Goal: Navigation & Orientation: Go to known website

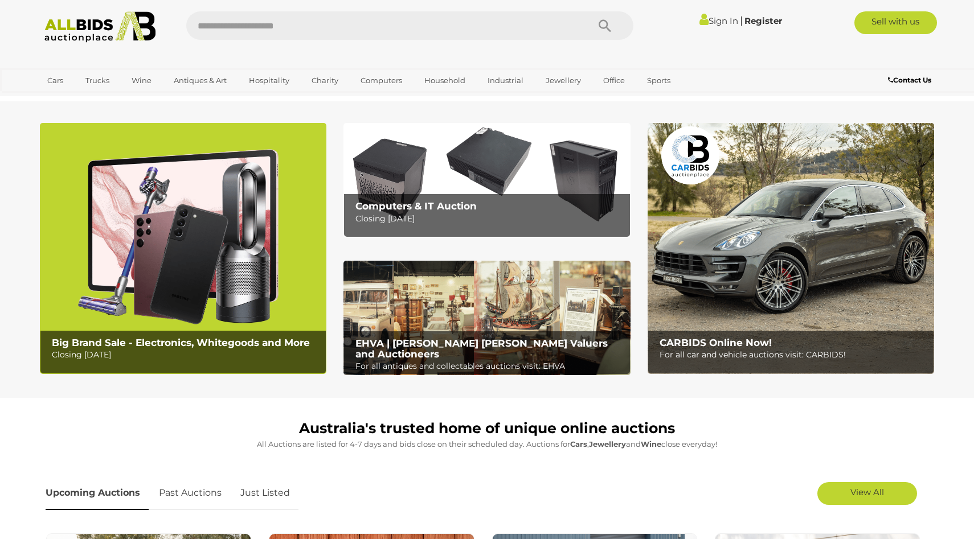
click at [238, 187] on img at bounding box center [183, 248] width 286 height 251
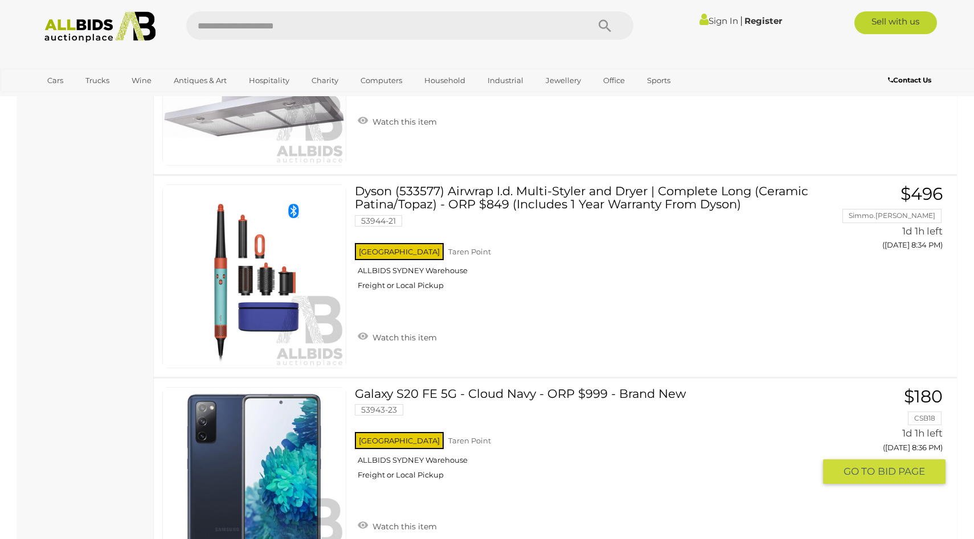
scroll to position [9934, 0]
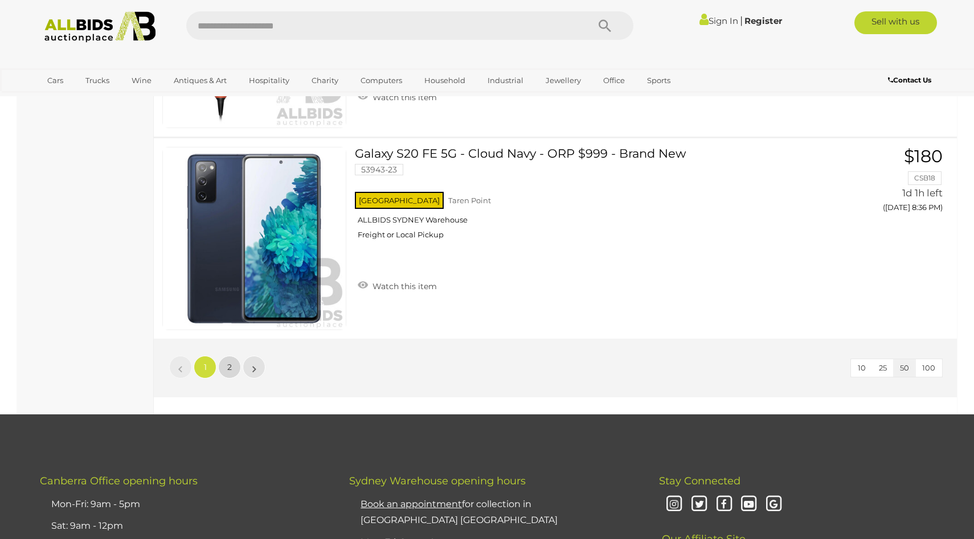
click at [229, 364] on span "2" at bounding box center [229, 367] width 5 height 10
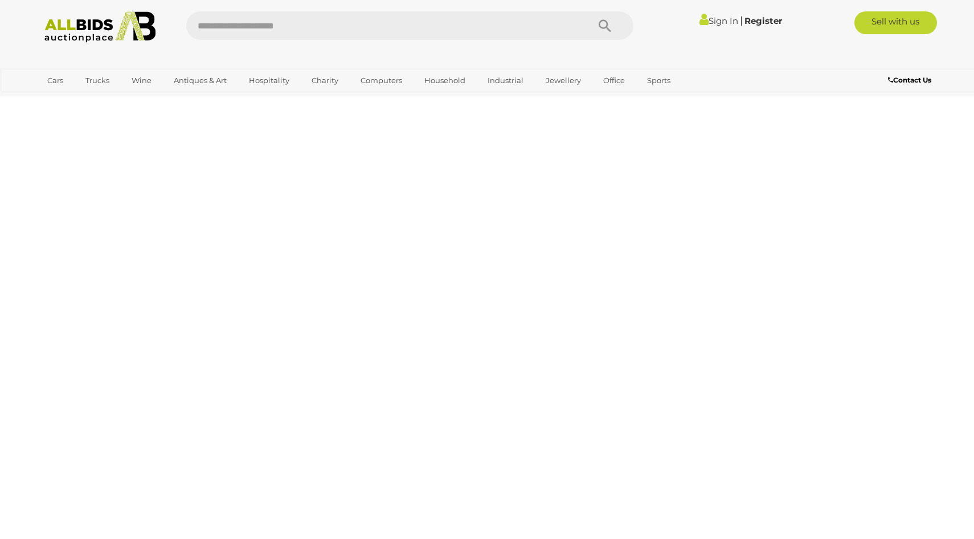
scroll to position [39, 0]
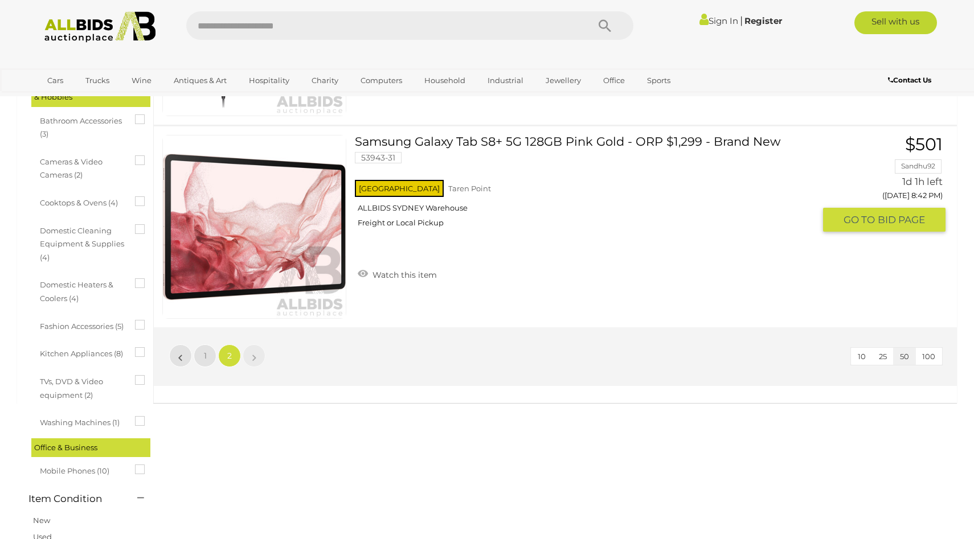
scroll to position [463, 0]
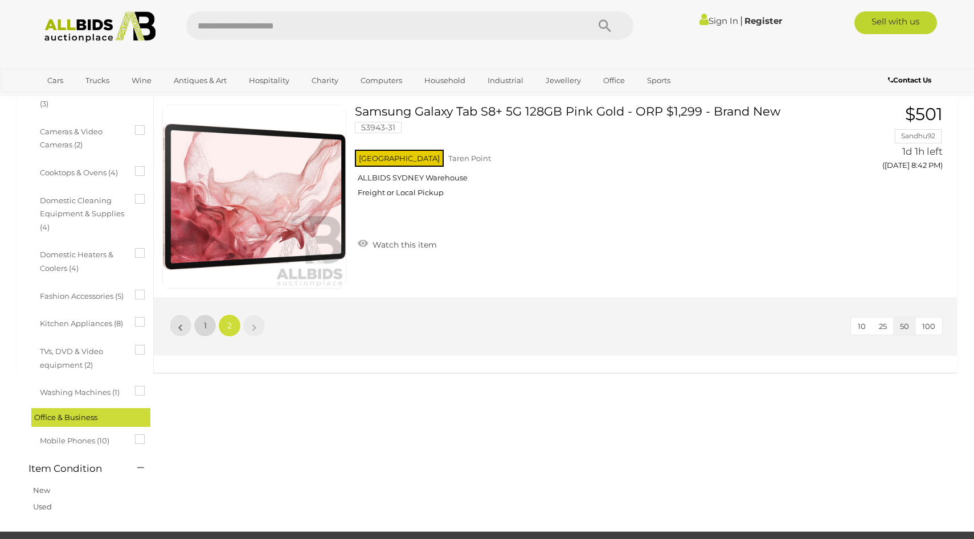
click at [196, 322] on link "1" at bounding box center [205, 325] width 23 height 23
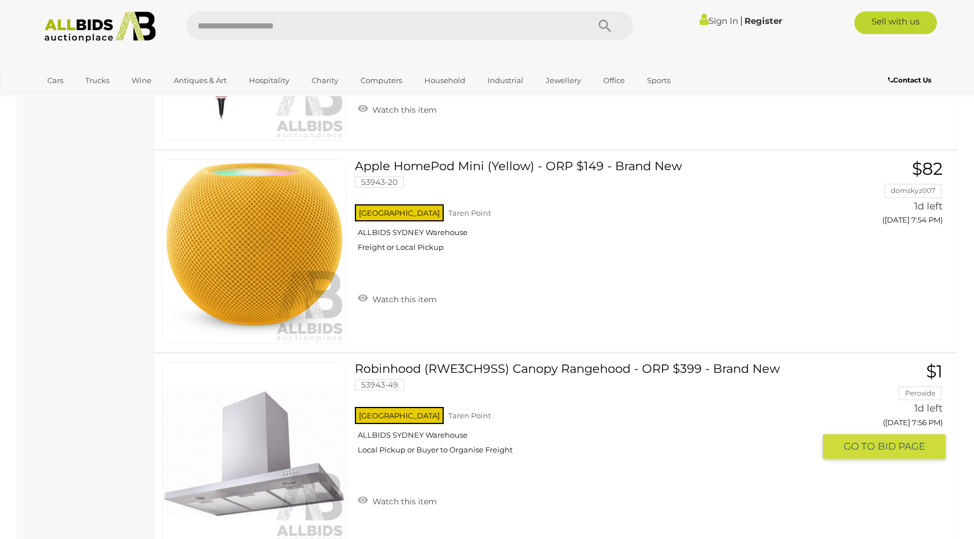
scroll to position [5573, 0]
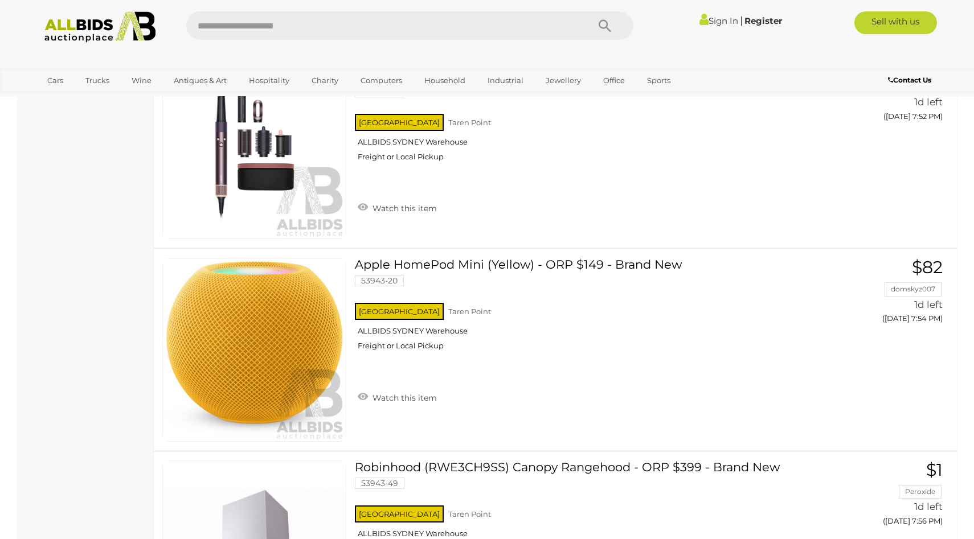
click at [716, 18] on link "Sign In" at bounding box center [718, 20] width 39 height 11
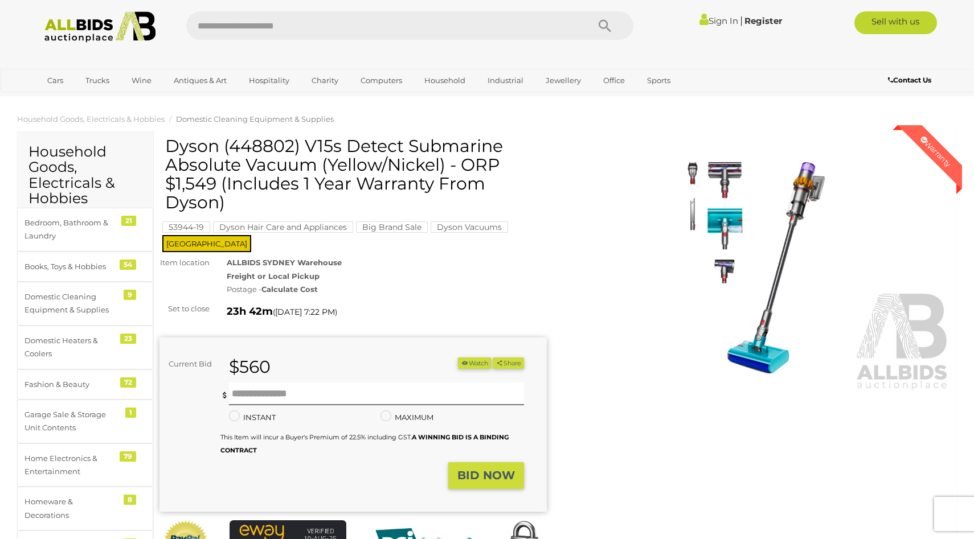
click at [706, 18] on link "Sign In" at bounding box center [718, 20] width 39 height 11
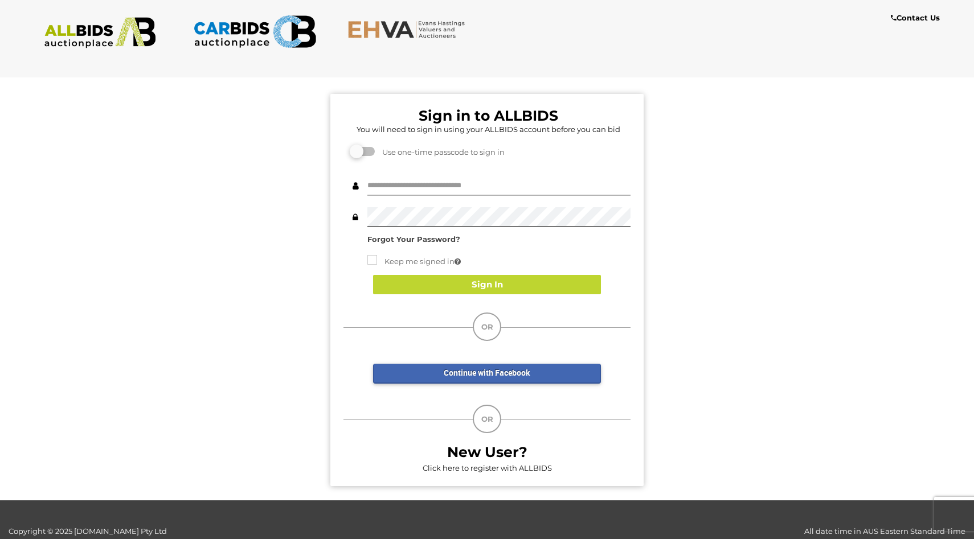
click at [449, 185] on input "text" at bounding box center [498, 186] width 263 height 20
type input "**********"
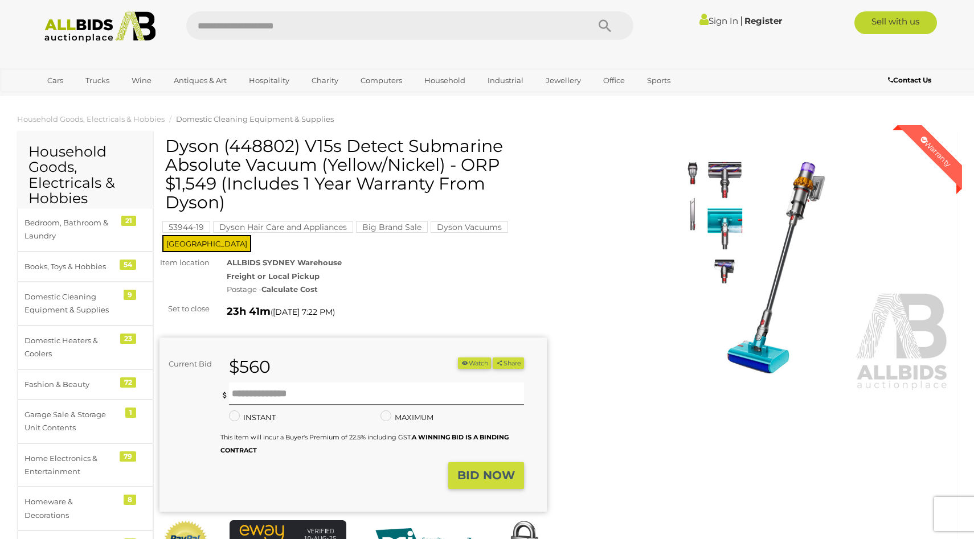
click at [730, 250] on img at bounding box center [757, 266] width 387 height 249
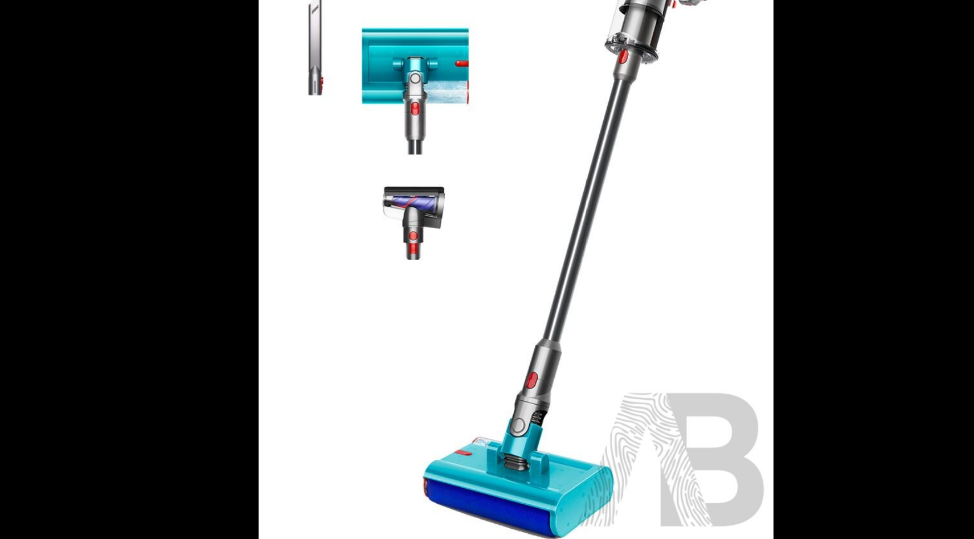
click at [667, 236] on picture at bounding box center [487, 267] width 974 height 480
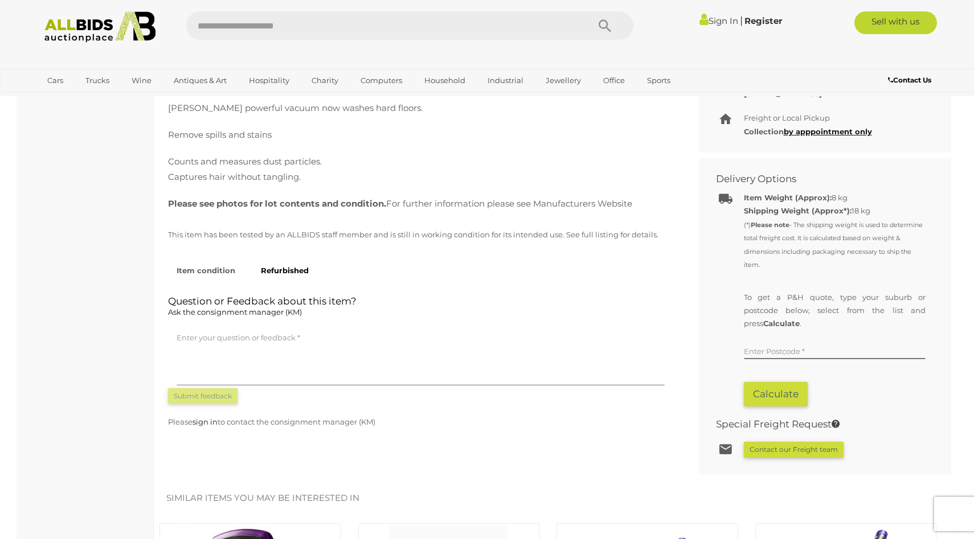
scroll to position [569, 0]
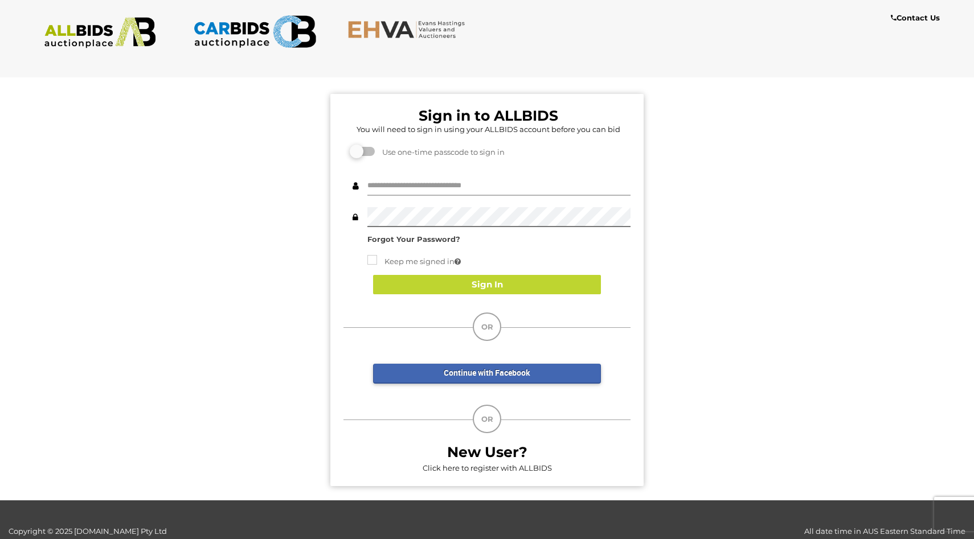
click at [480, 183] on input "text" at bounding box center [498, 186] width 263 height 20
type input "**********"
click at [362, 151] on label at bounding box center [363, 151] width 23 height 9
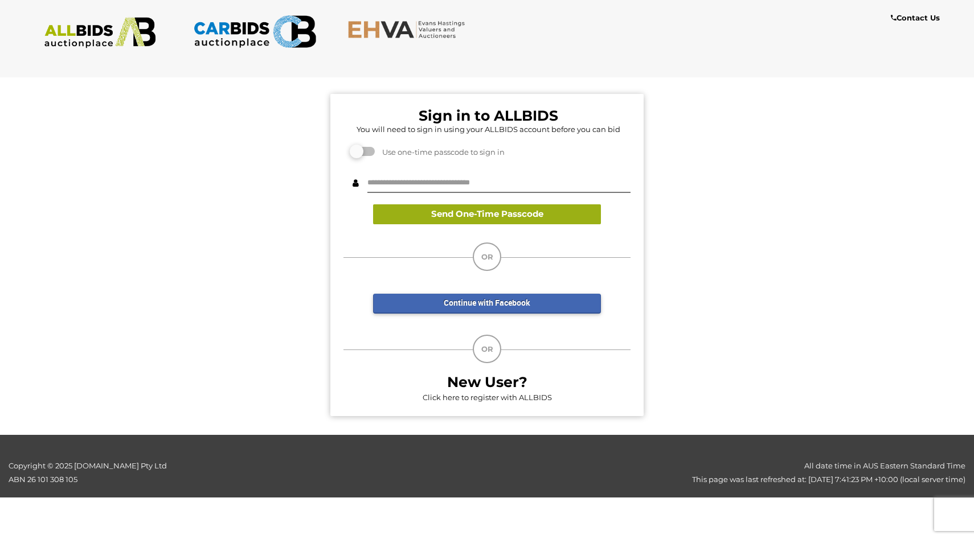
click at [445, 212] on button "Send One-Time Passcode" at bounding box center [487, 214] width 228 height 20
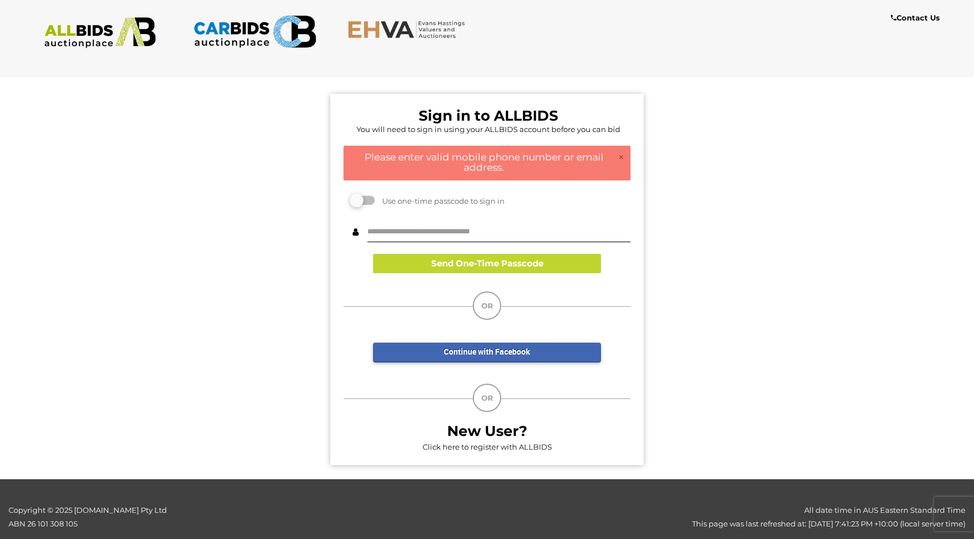
click at [458, 174] on div "× Please enter valid mobile phone number or email address." at bounding box center [486, 163] width 287 height 35
click at [447, 221] on div "Send One-Time Passcode Submit Passcode" at bounding box center [486, 249] width 287 height 71
click at [447, 231] on input "text" at bounding box center [498, 233] width 263 height 20
type input "**********"
click at [443, 263] on button "Send One-Time Passcode" at bounding box center [487, 264] width 228 height 20
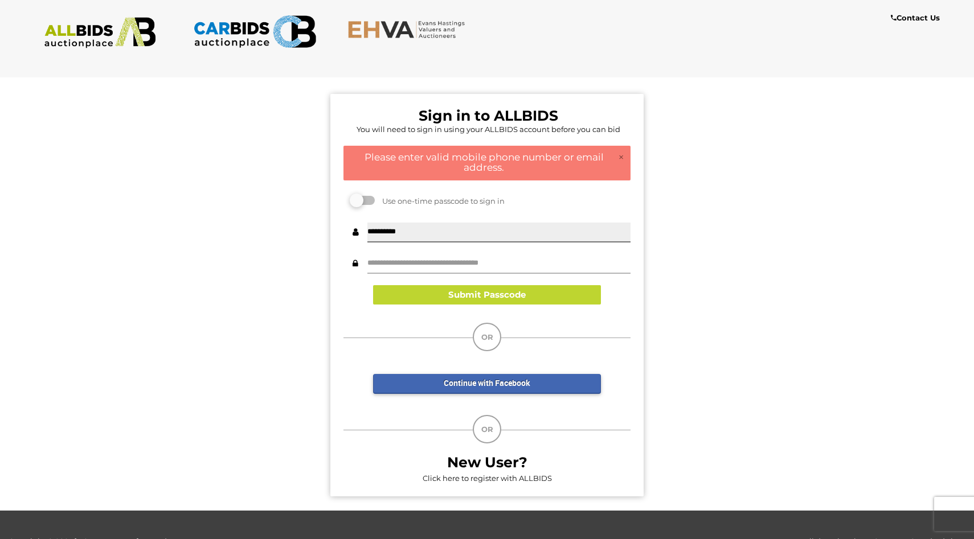
click at [451, 262] on input "text" at bounding box center [498, 264] width 263 height 20
click at [441, 233] on input "**********" at bounding box center [498, 233] width 263 height 20
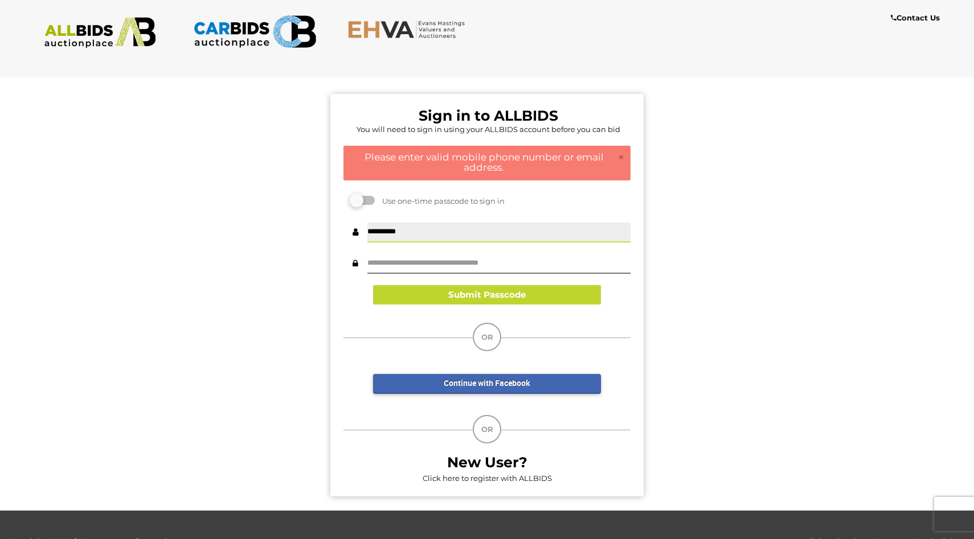
drag, startPoint x: 438, startPoint y: 233, endPoint x: 264, endPoint y: 210, distance: 176.4
click at [264, 210] on div "Sign in to ALLBIDS You will need to sign in using your ALLBIDS account before y…" at bounding box center [486, 289] width 991 height 442
click at [371, 199] on label at bounding box center [363, 200] width 23 height 9
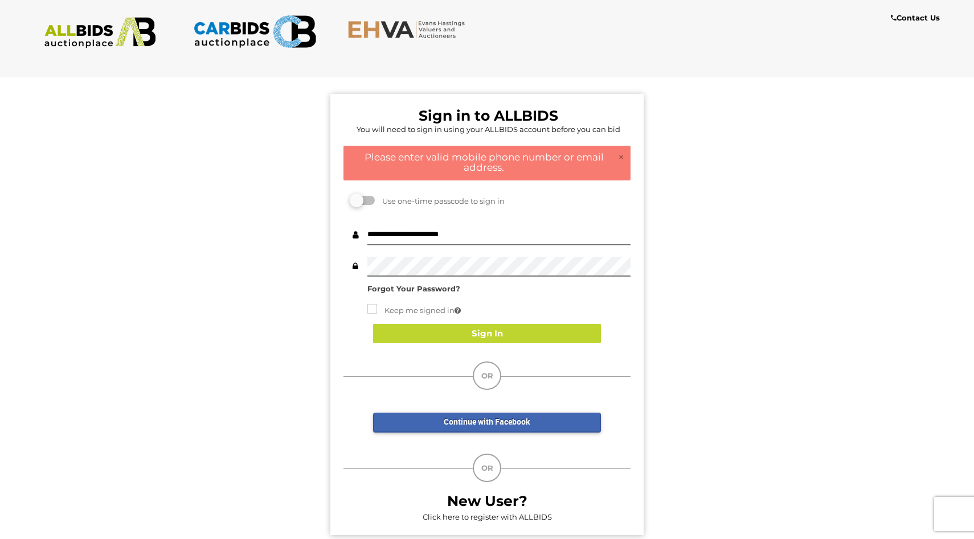
click at [356, 191] on div "Use one-time passcode to sign in" at bounding box center [486, 198] width 287 height 30
click at [355, 212] on div "Use one-time passcode to sign in" at bounding box center [486, 198] width 287 height 30
click at [359, 200] on label at bounding box center [363, 200] width 23 height 9
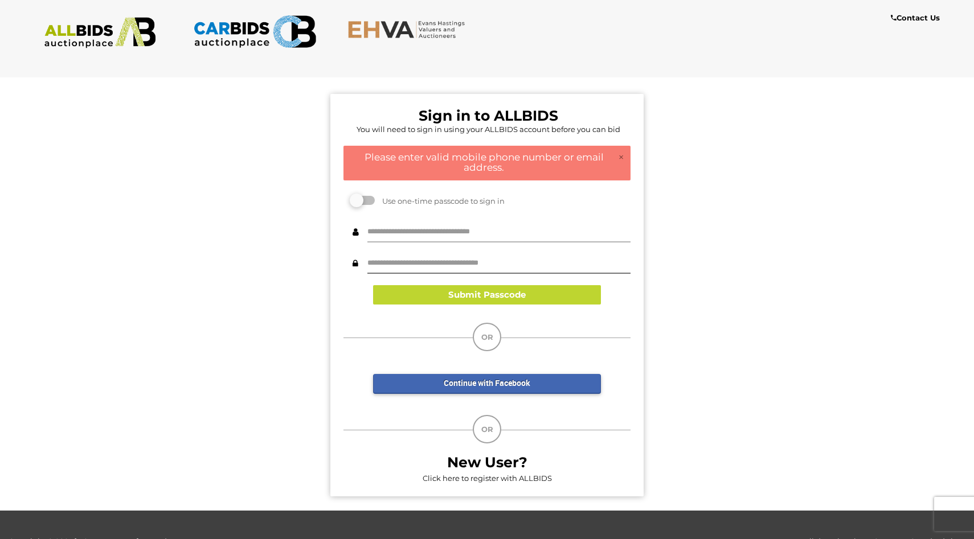
click at [407, 224] on input "text" at bounding box center [498, 233] width 263 height 20
type input "**********"
click at [414, 257] on input "text" at bounding box center [498, 264] width 263 height 20
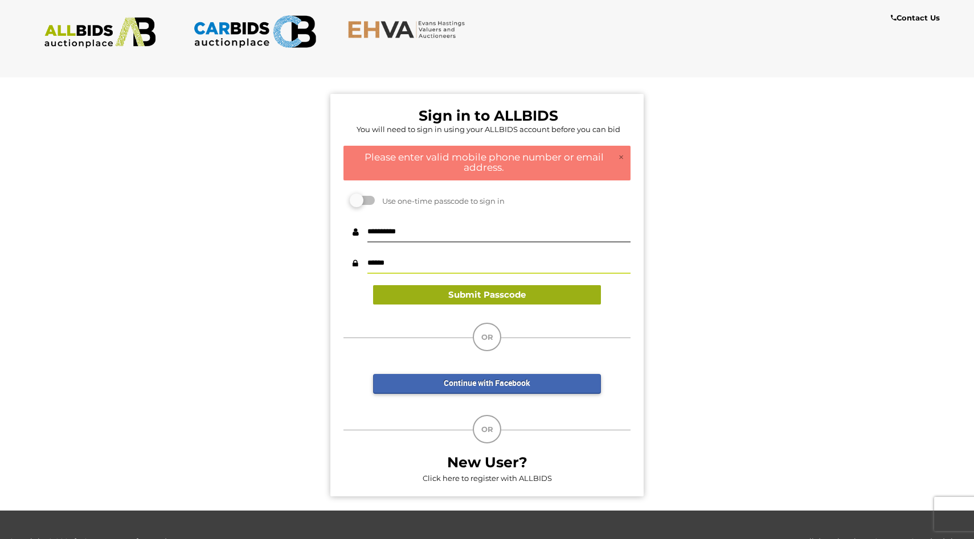
type input "******"
click at [487, 286] on button "Submit Passcode" at bounding box center [487, 295] width 228 height 20
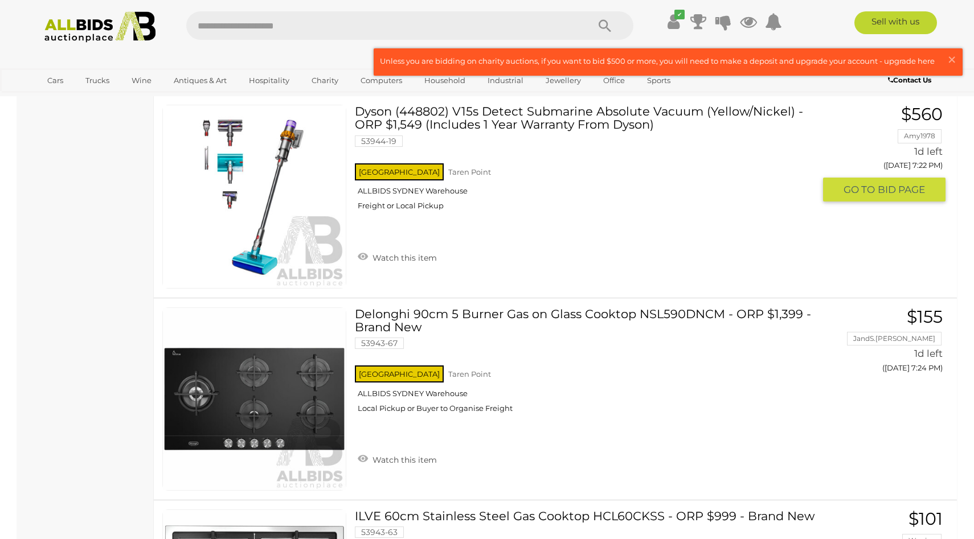
scroll to position [2489, 0]
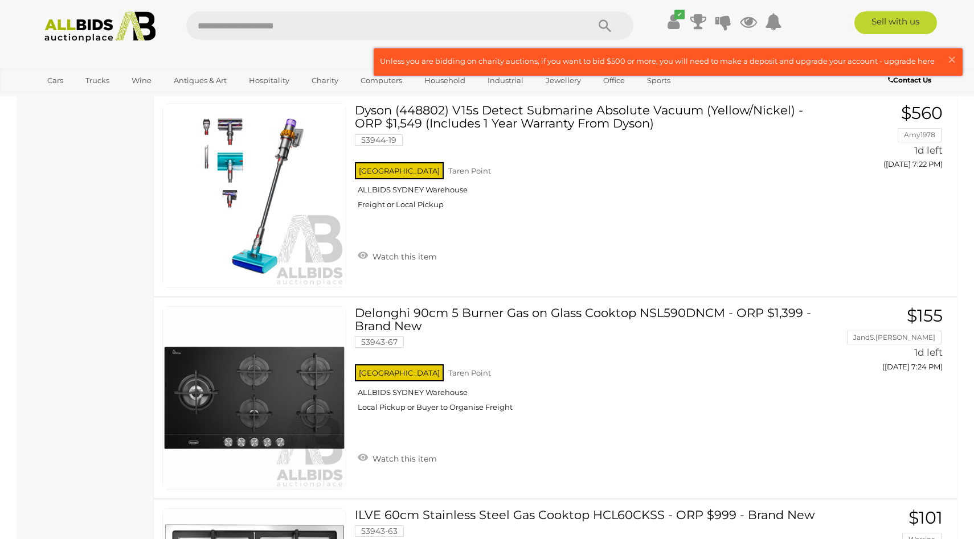
click at [904, 60] on link at bounding box center [668, 62] width 588 height 26
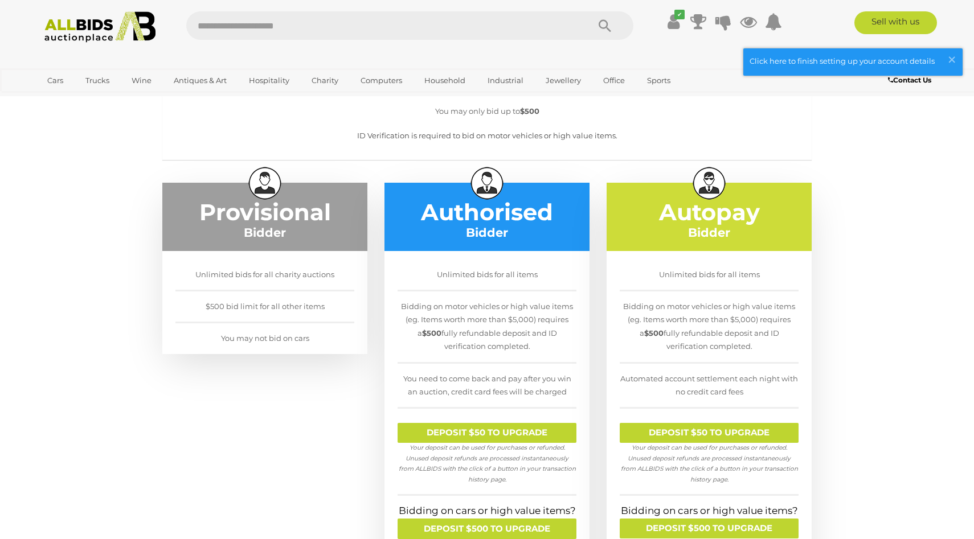
scroll to position [122, 0]
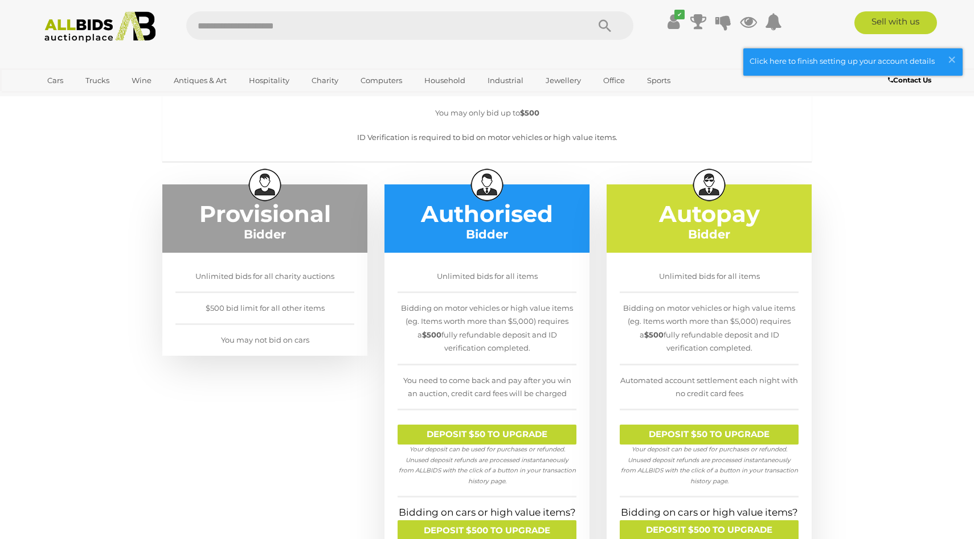
click at [116, 27] on img at bounding box center [100, 26] width 124 height 31
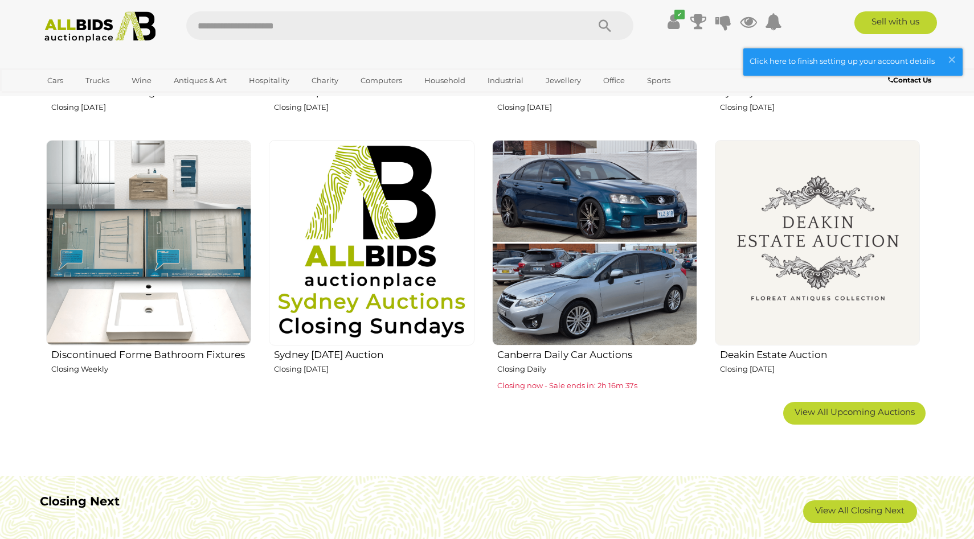
scroll to position [653, 0]
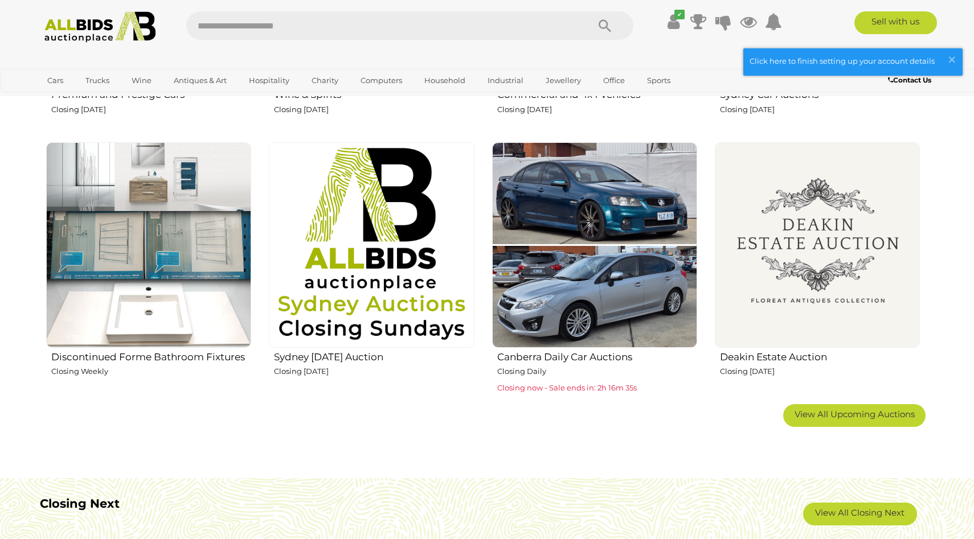
click at [523, 276] on img at bounding box center [594, 244] width 205 height 205
click at [860, 259] on img at bounding box center [817, 244] width 205 height 205
click at [826, 414] on span "View All Upcoming Auctions" at bounding box center [854, 414] width 120 height 11
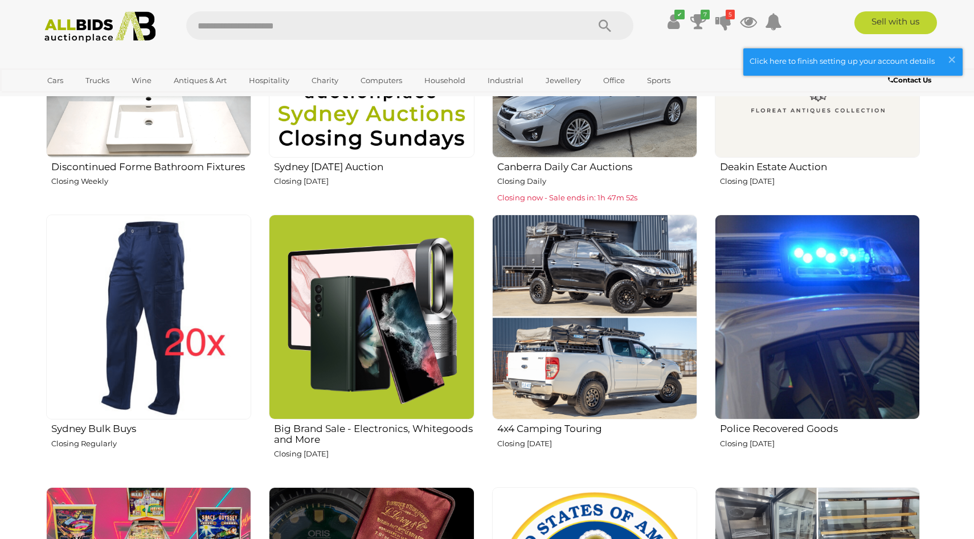
scroll to position [885, 0]
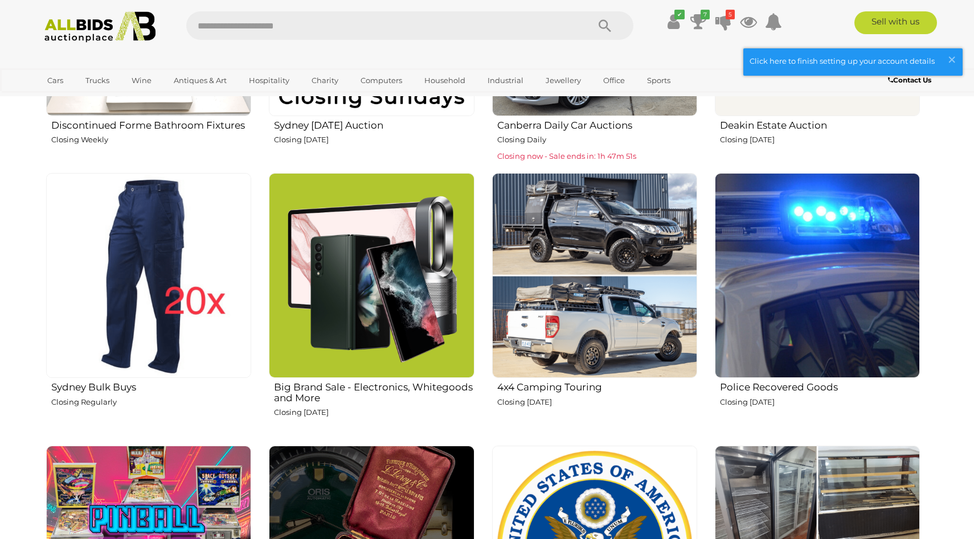
click at [867, 285] on img at bounding box center [817, 275] width 205 height 205
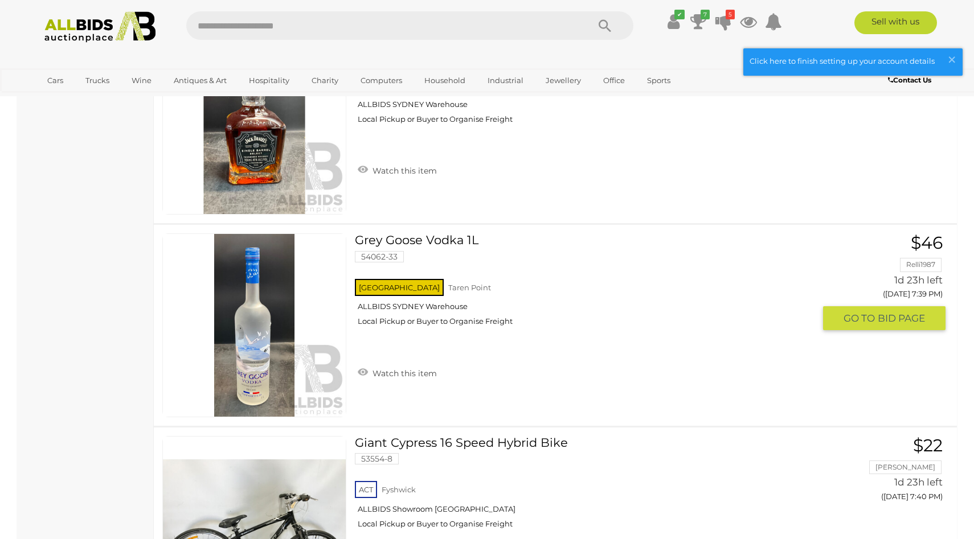
scroll to position [8759, 0]
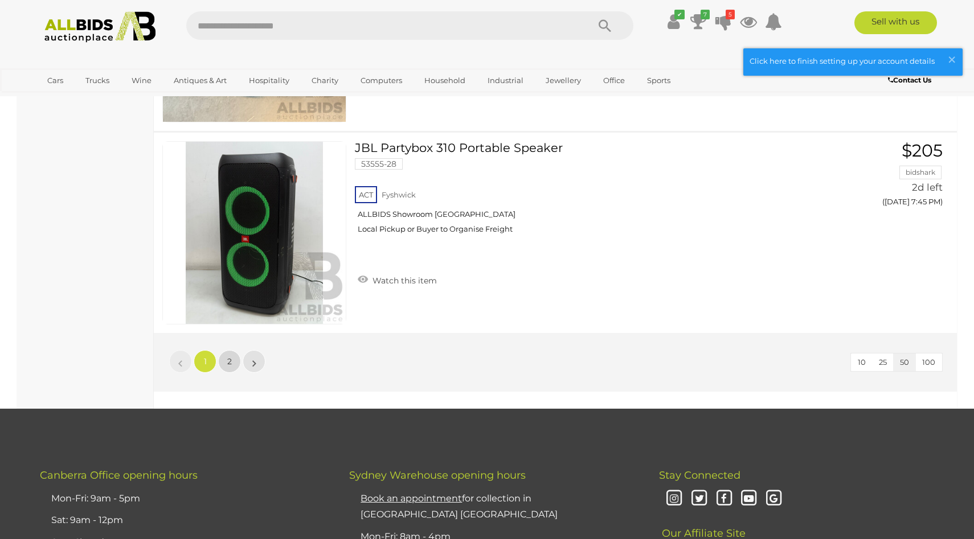
click at [227, 368] on link "2" at bounding box center [229, 361] width 23 height 23
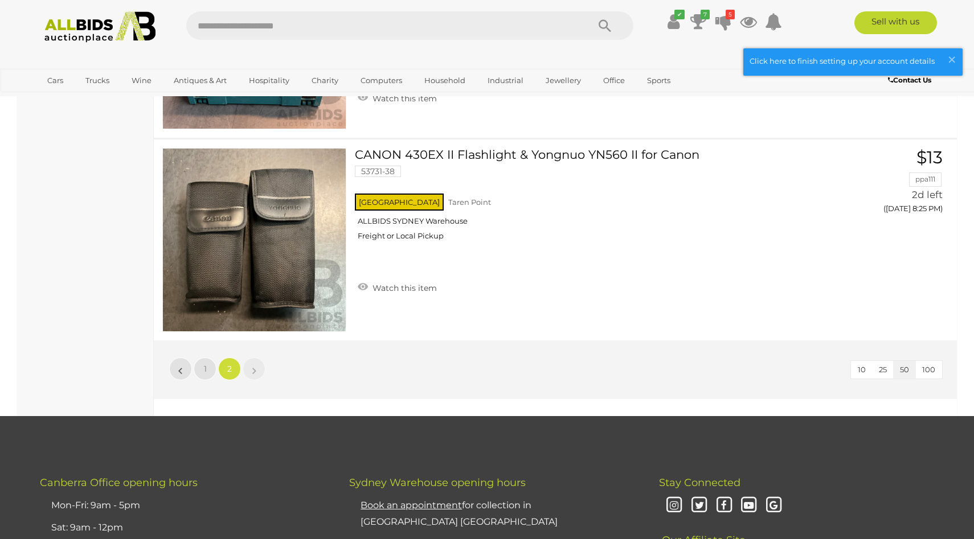
scroll to position [8662, 0]
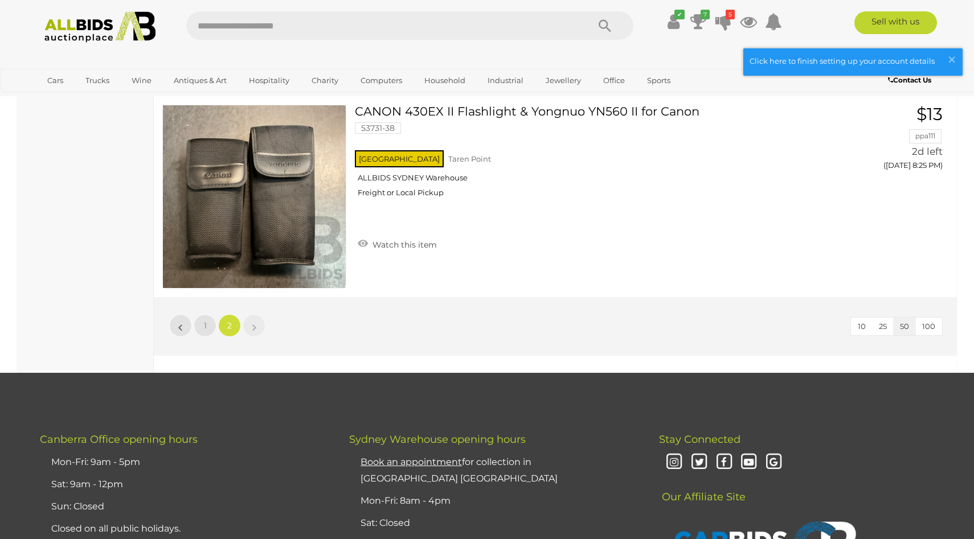
click at [69, 39] on img at bounding box center [100, 26] width 124 height 31
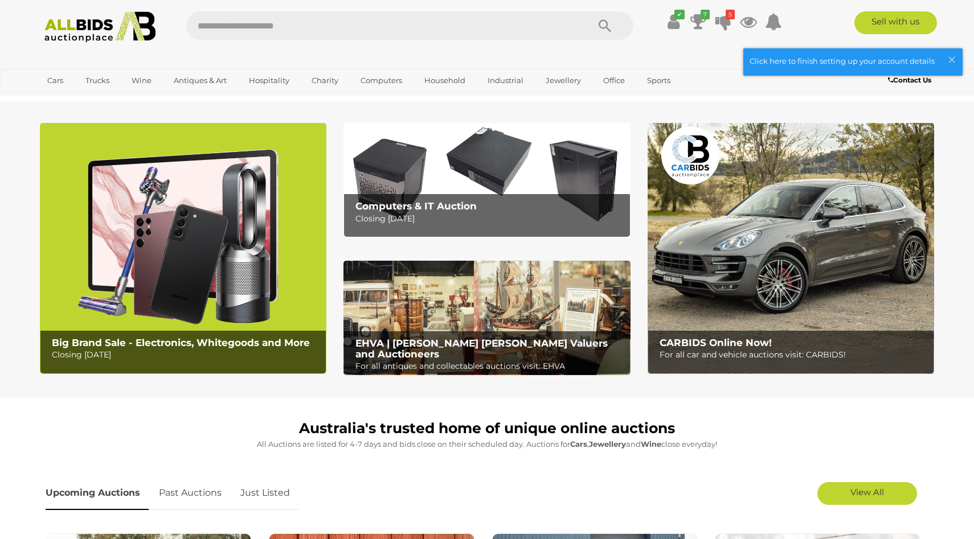
click at [277, 352] on p "Closing [DATE]" at bounding box center [186, 355] width 268 height 14
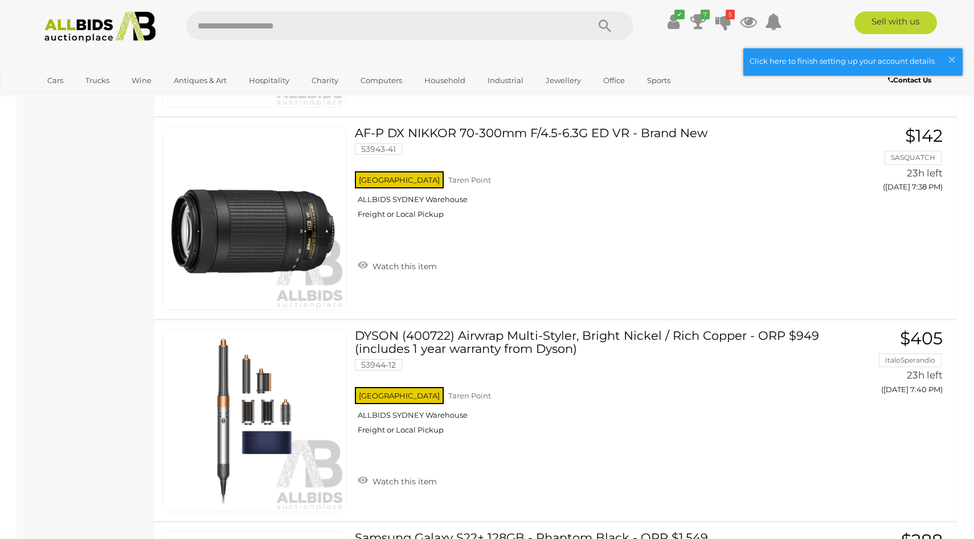
scroll to position [4086, 0]
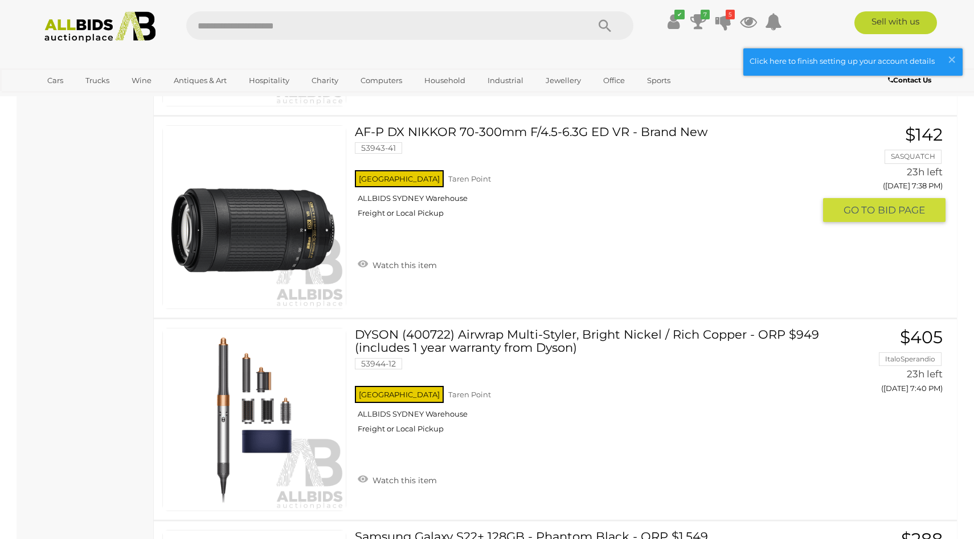
click at [498, 227] on div "[GEOGRAPHIC_DATA] [GEOGRAPHIC_DATA] ALLBIDS [GEOGRAPHIC_DATA] Freight or Local …" at bounding box center [585, 197] width 460 height 59
